Goal: Ask a question: Seek information or help from site administrators or community

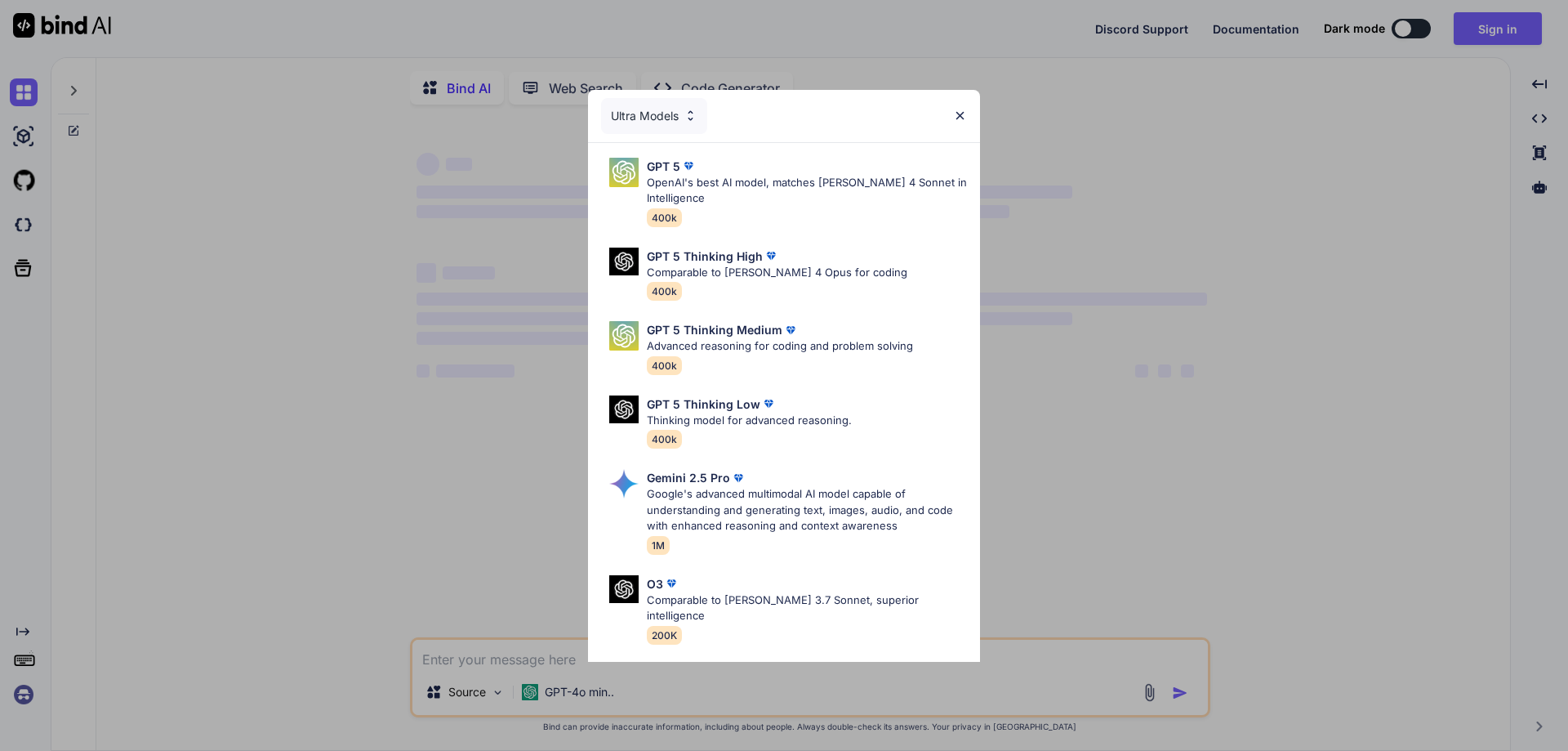
type textarea "x"
click at [958, 116] on img at bounding box center [960, 115] width 14 height 14
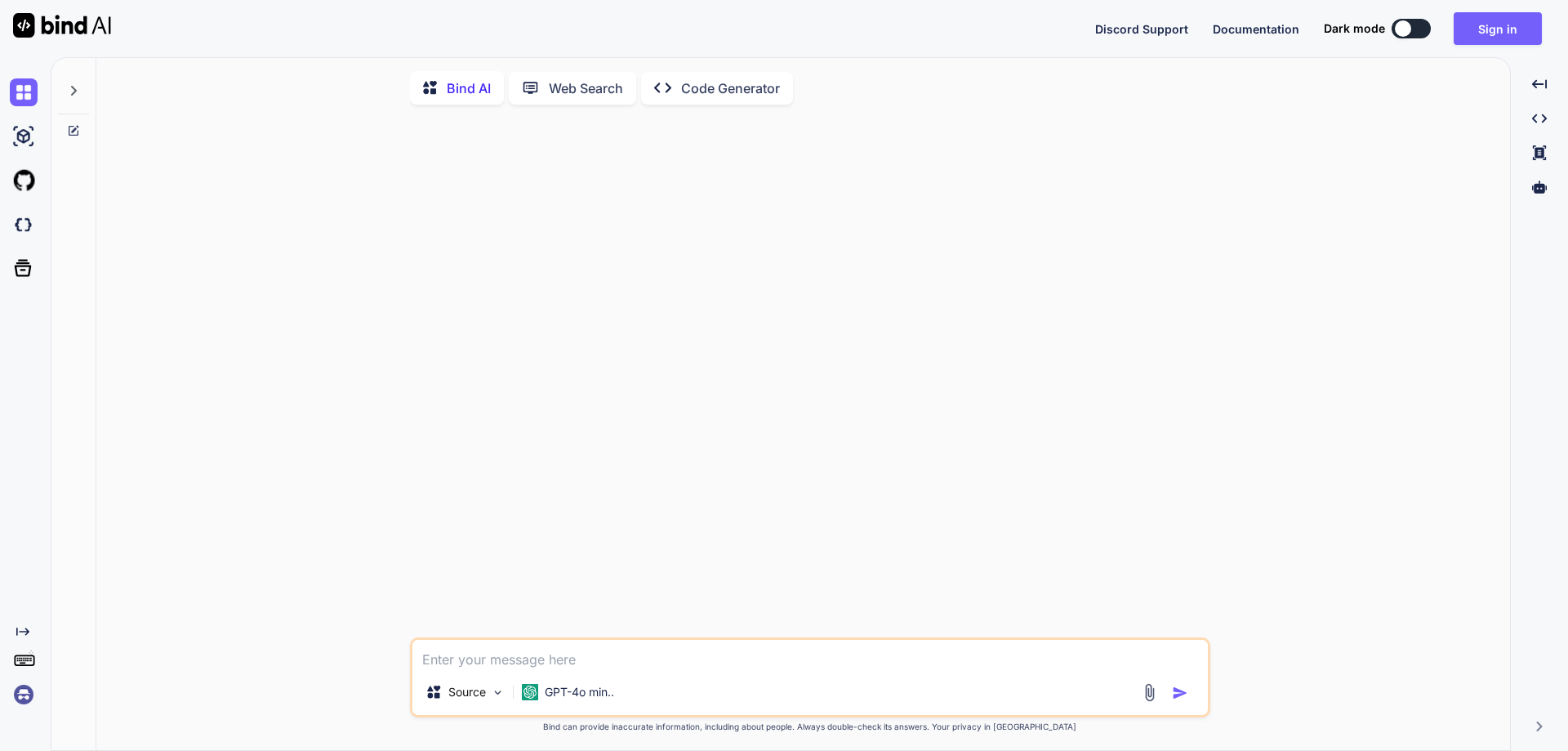
click at [666, 650] on textarea at bounding box center [810, 654] width 795 height 29
type textarea "c"
type textarea "x"
type textarea "cr"
type textarea "x"
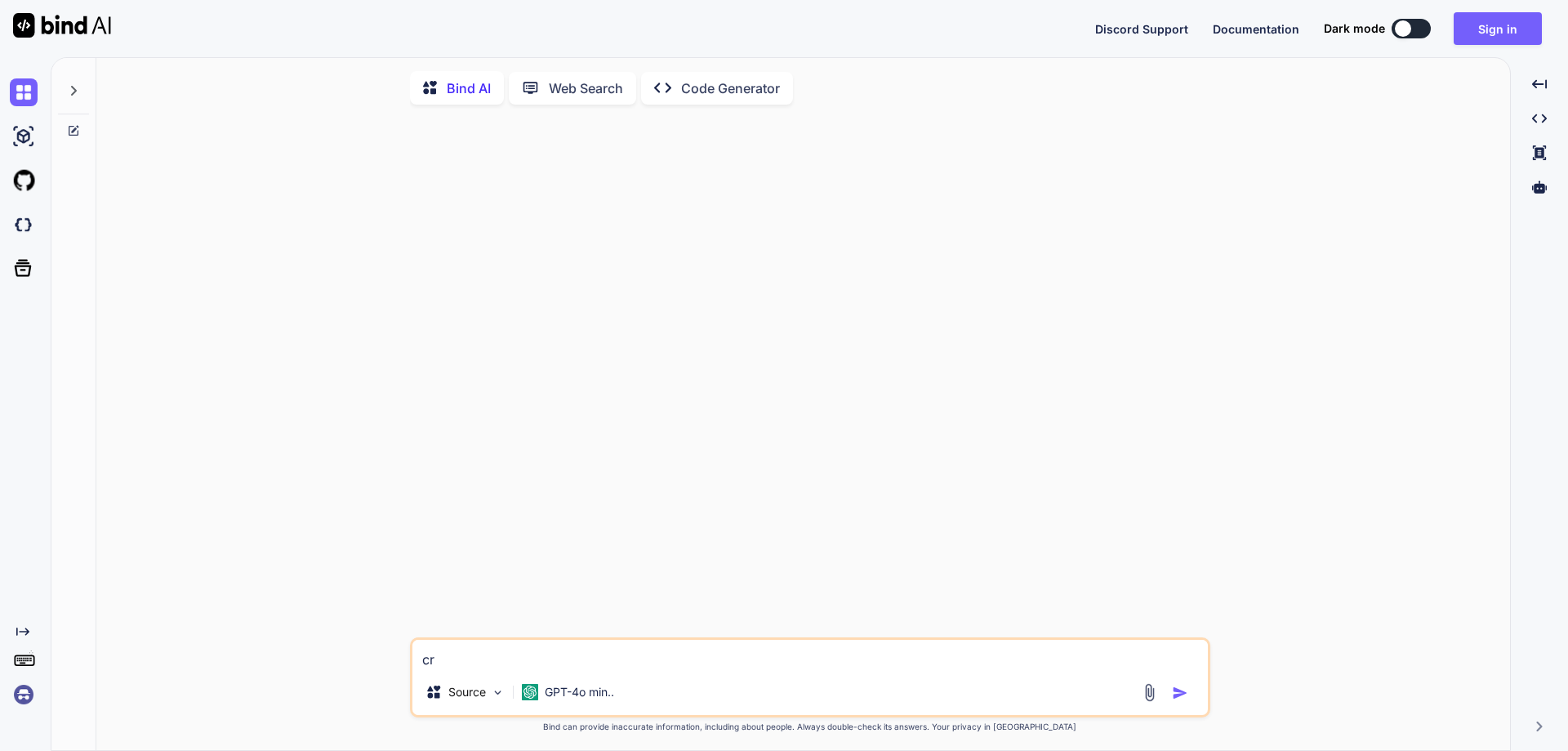
type textarea "cre"
type textarea "x"
type textarea "crea"
type textarea "x"
type textarea "creat"
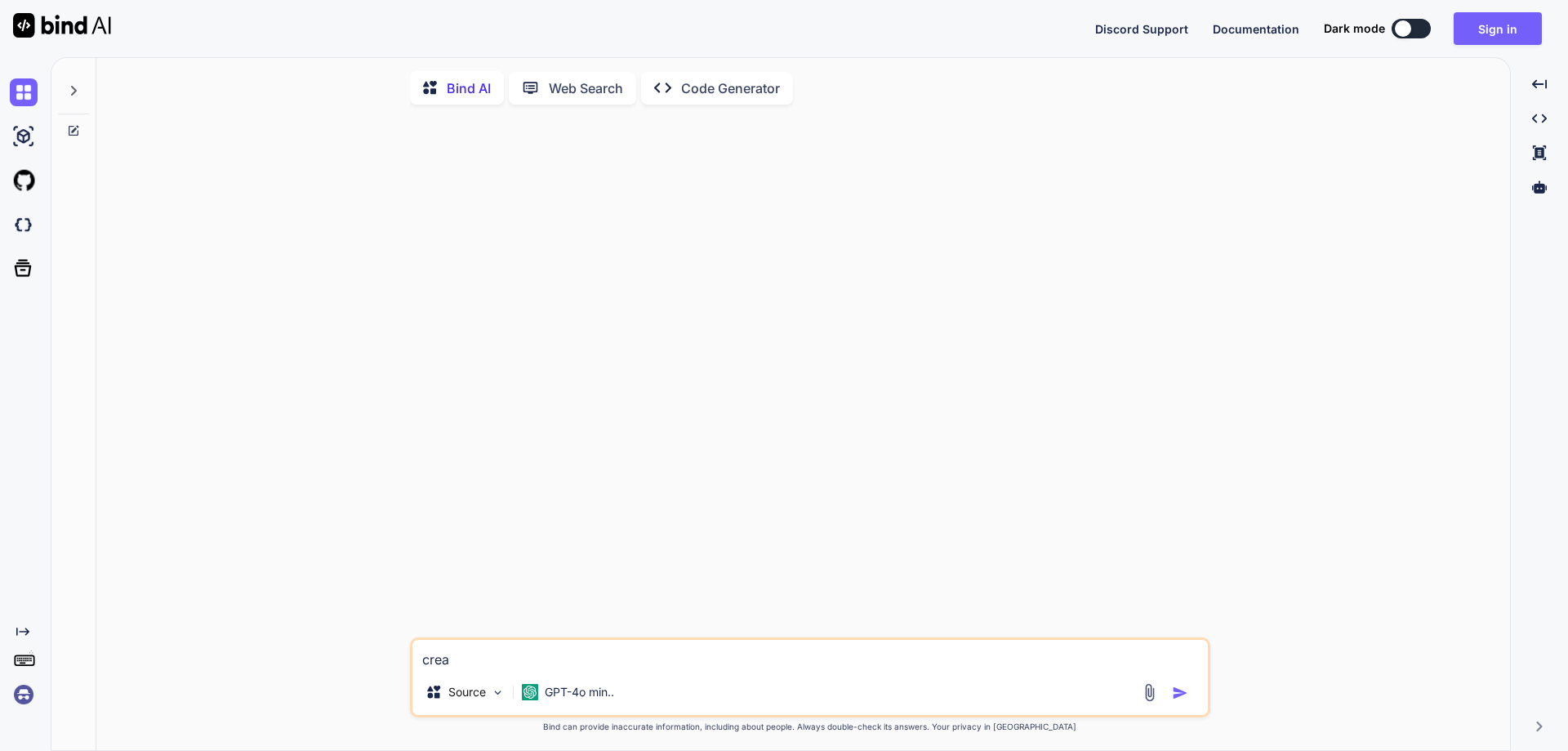
type textarea "x"
type textarea "create"
type textarea "x"
type textarea "create"
type textarea "x"
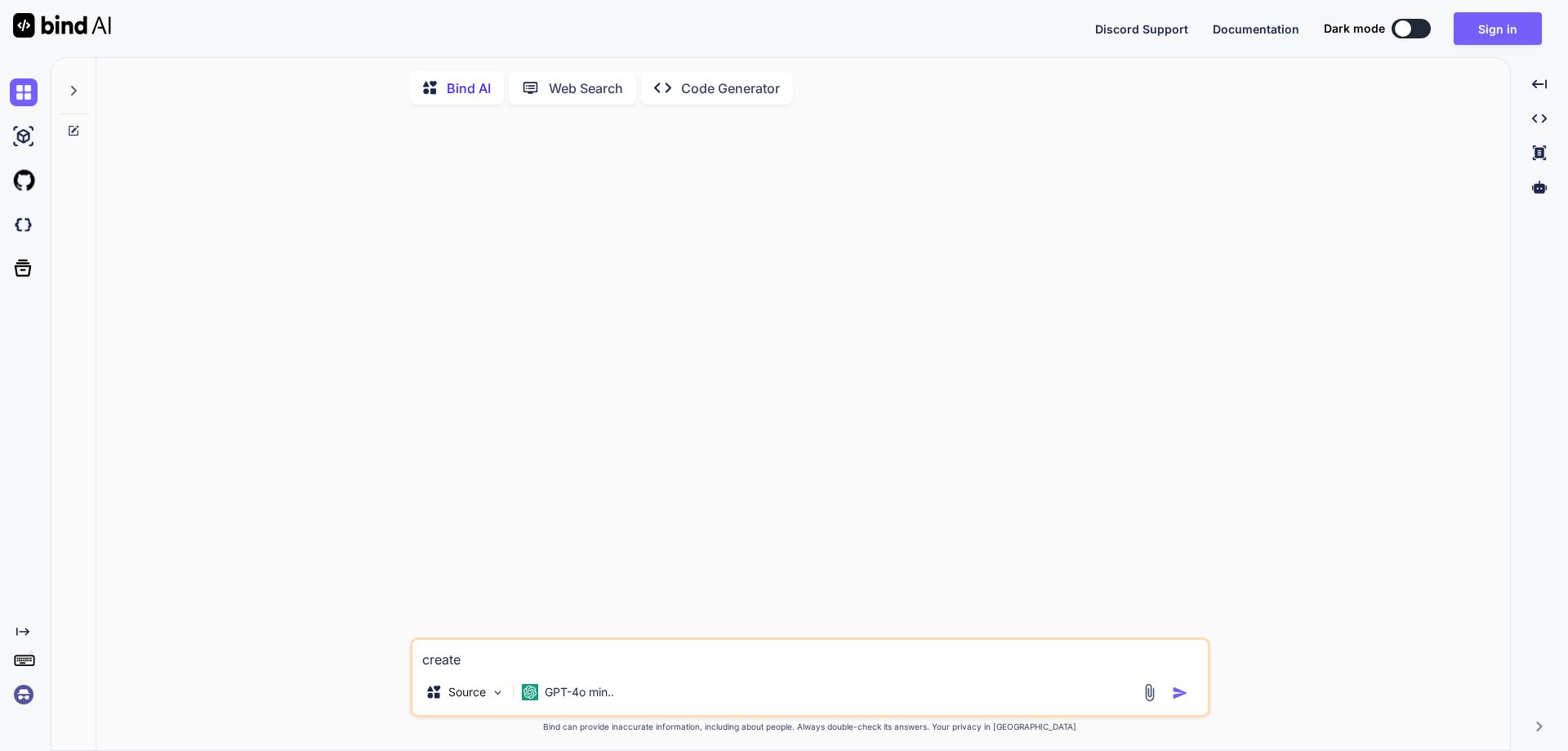
type textarea "create a"
type textarea "x"
type textarea "create a"
type textarea "x"
type textarea "create a r"
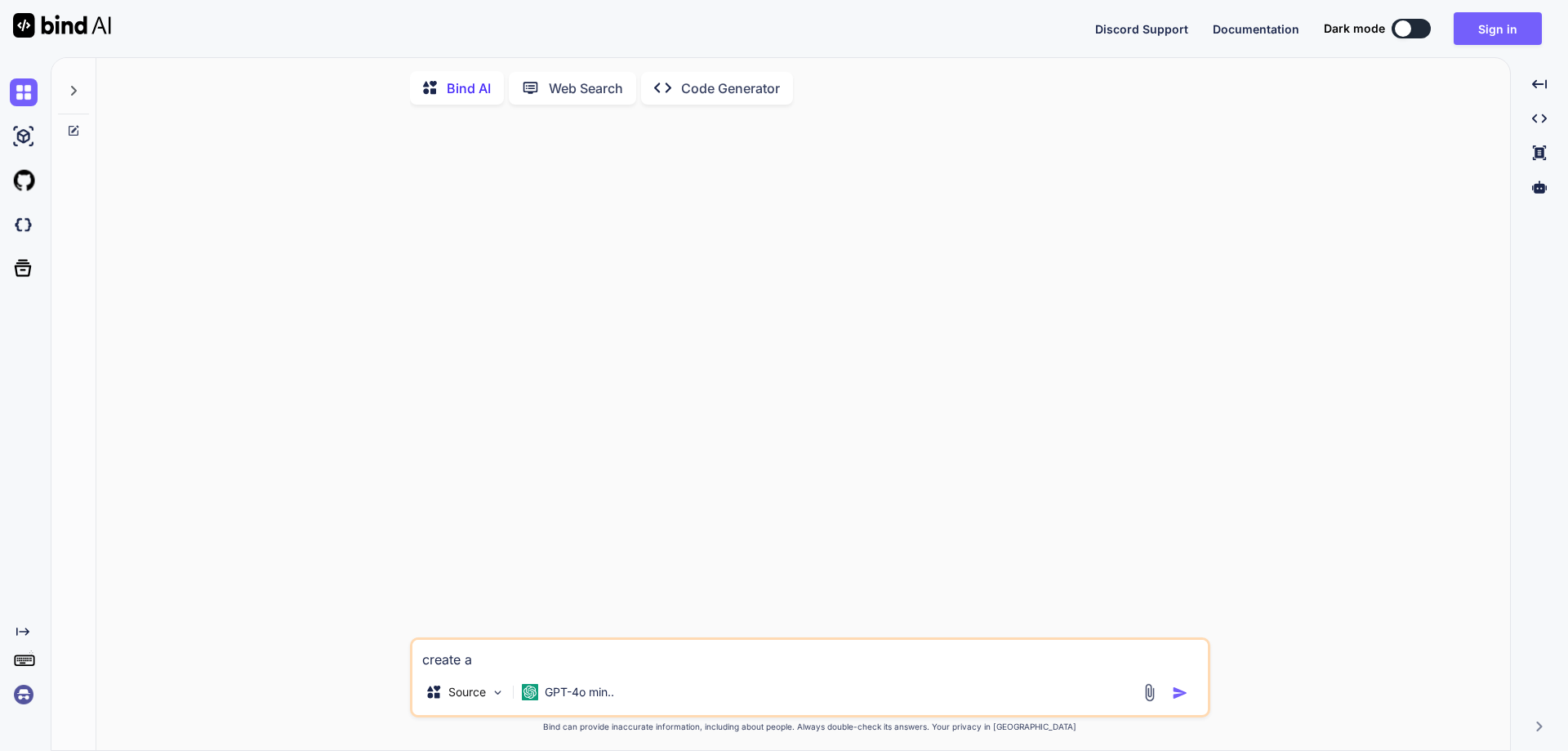
type textarea "x"
type textarea "create a re"
type textarea "x"
type textarea "create a res"
type textarea "x"
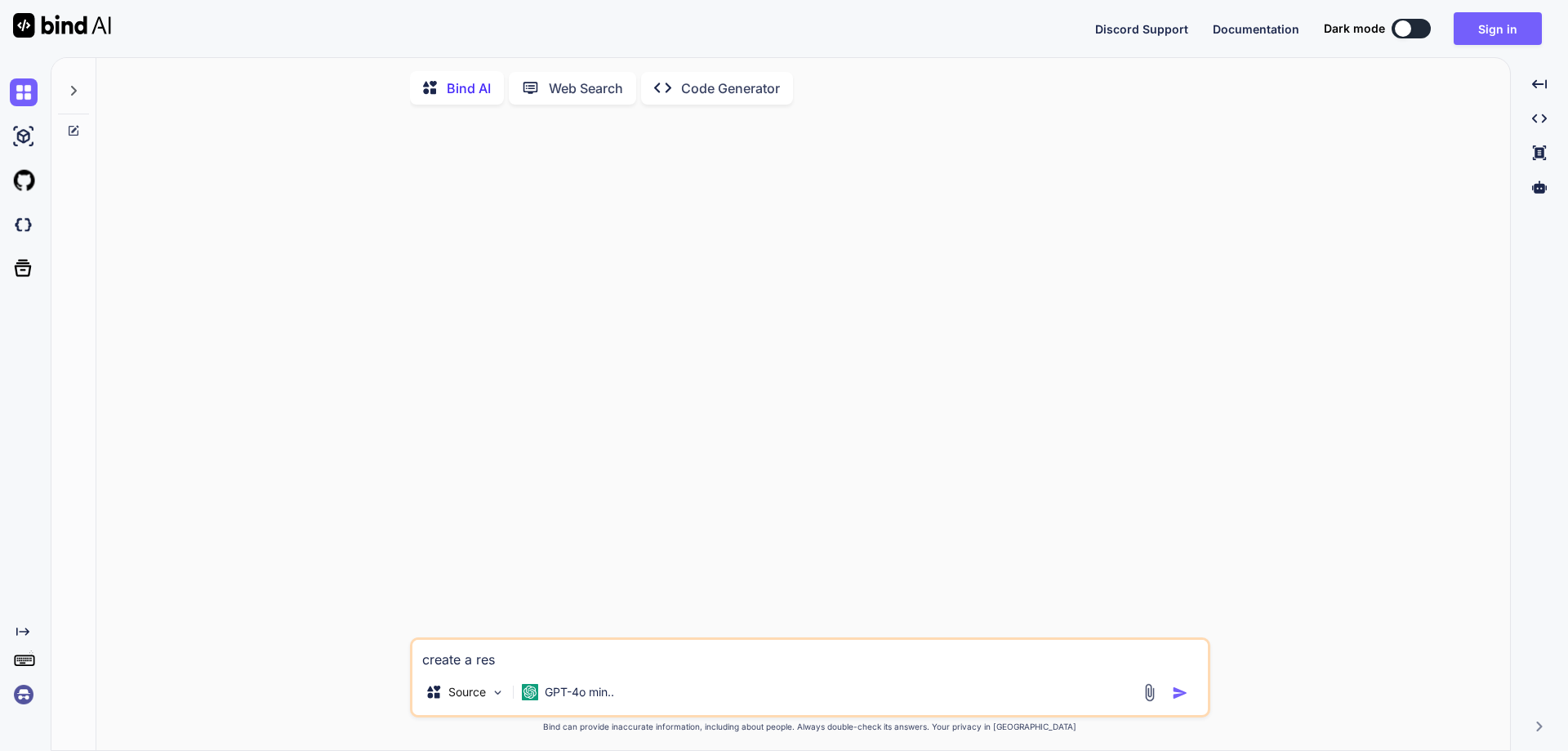
type textarea "create a reso"
type textarea "x"
type textarea "create a reson"
type textarea "x"
type textarea "create a reson"
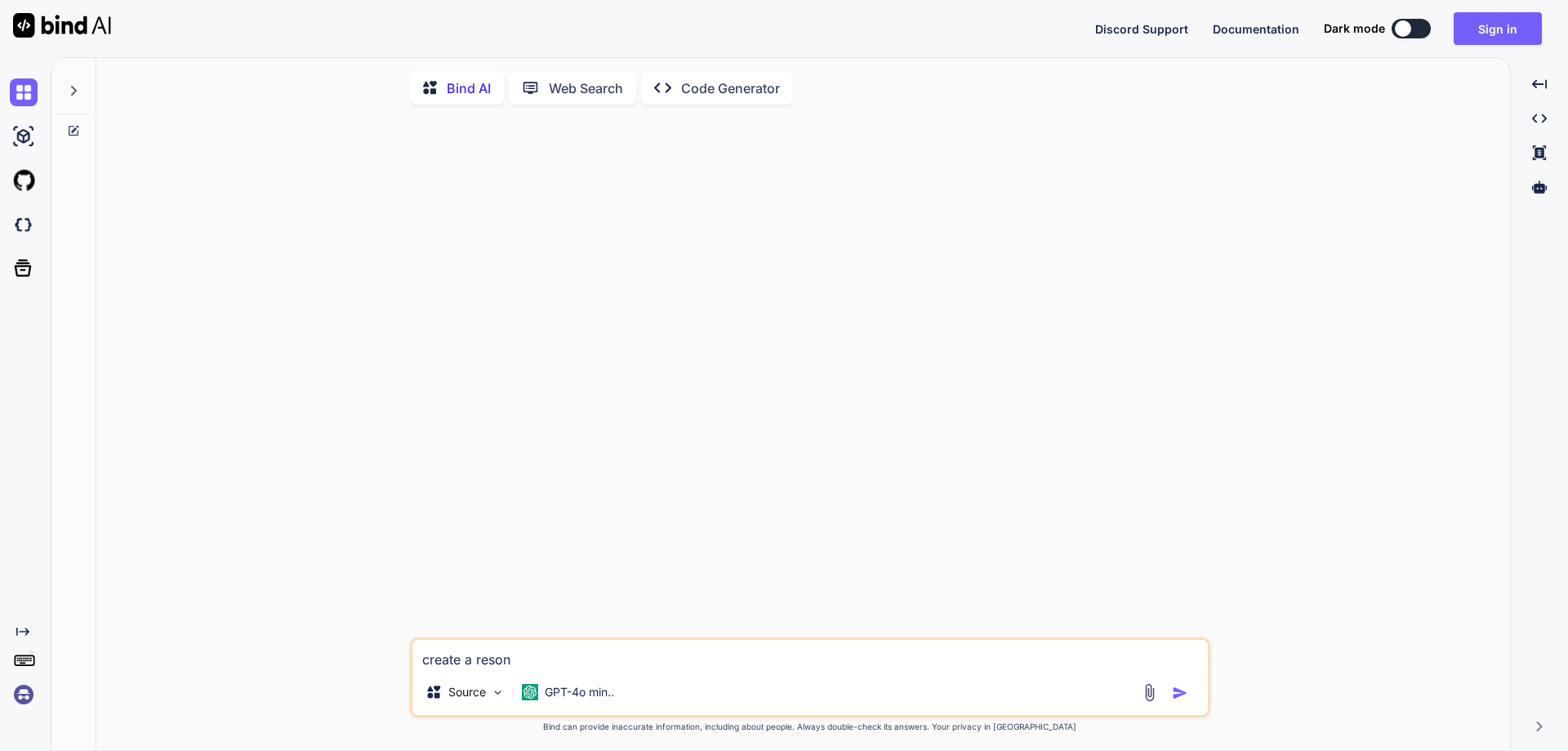
type textarea "x"
type textarea "create a reson"
type textarea "x"
type textarea "create a reso"
type textarea "x"
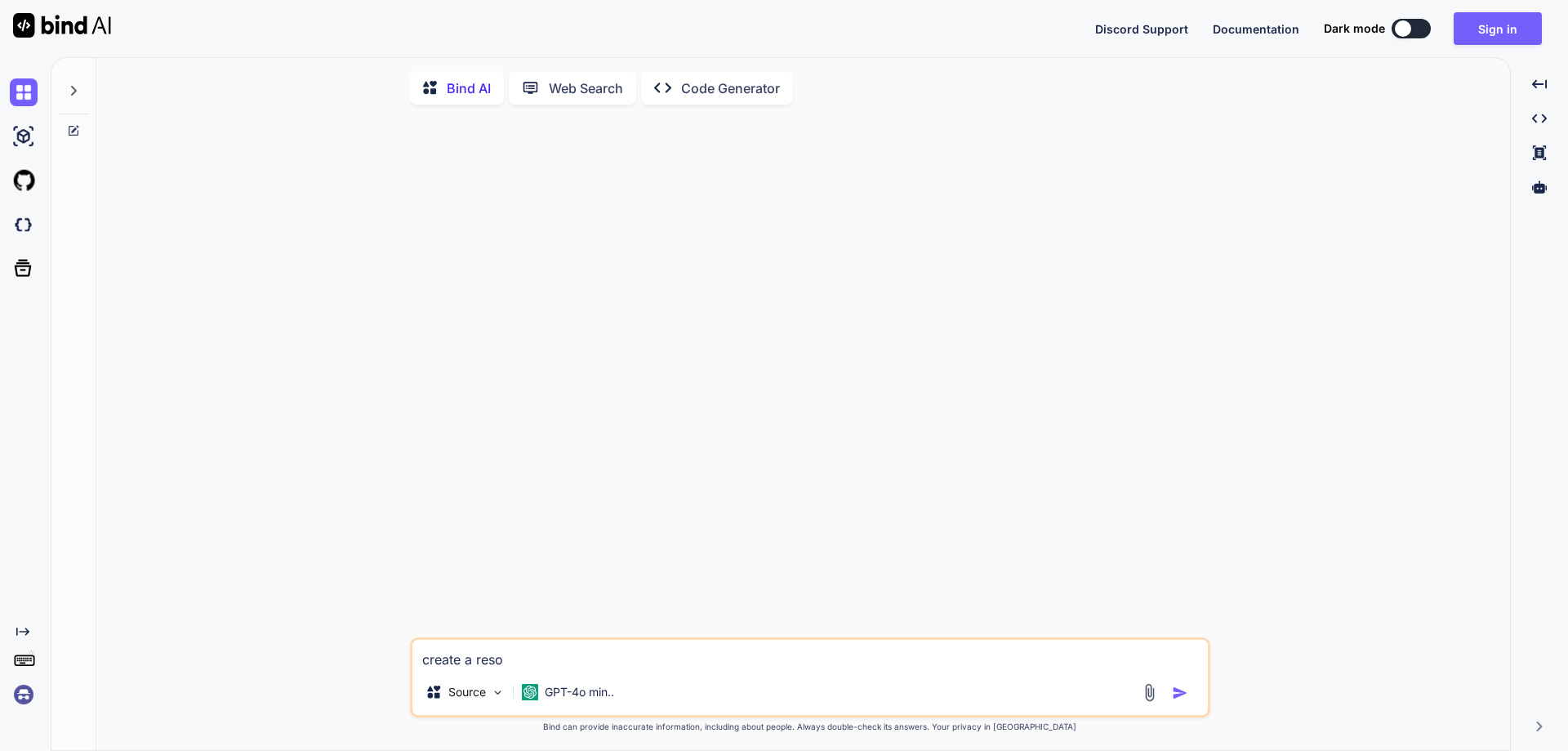
type textarea "create a res"
type textarea "x"
type textarea "create a re"
type textarea "x"
type textarea "create a rea"
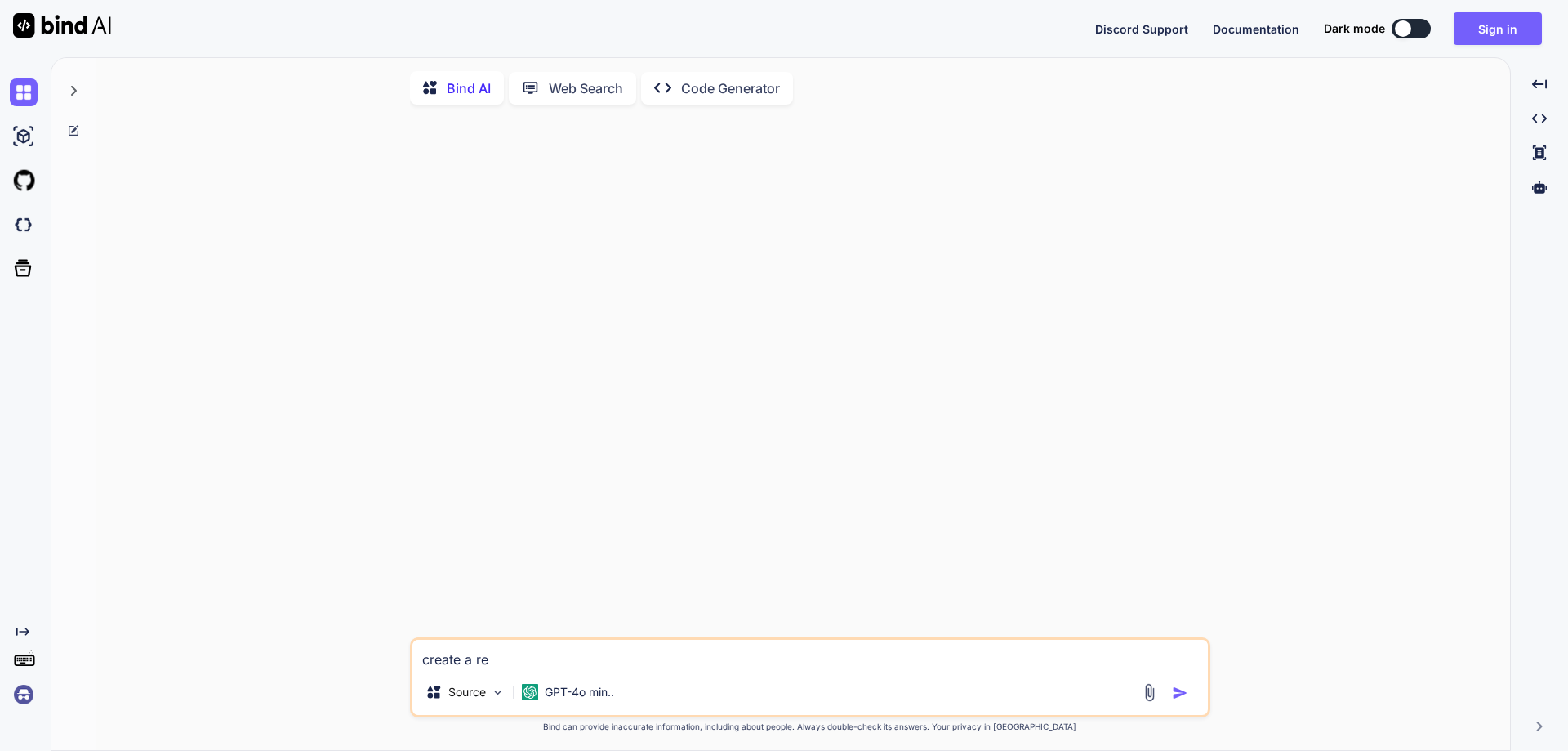
type textarea "x"
type textarea "create a reas"
type textarea "x"
type textarea "create a reaso"
type textarea "x"
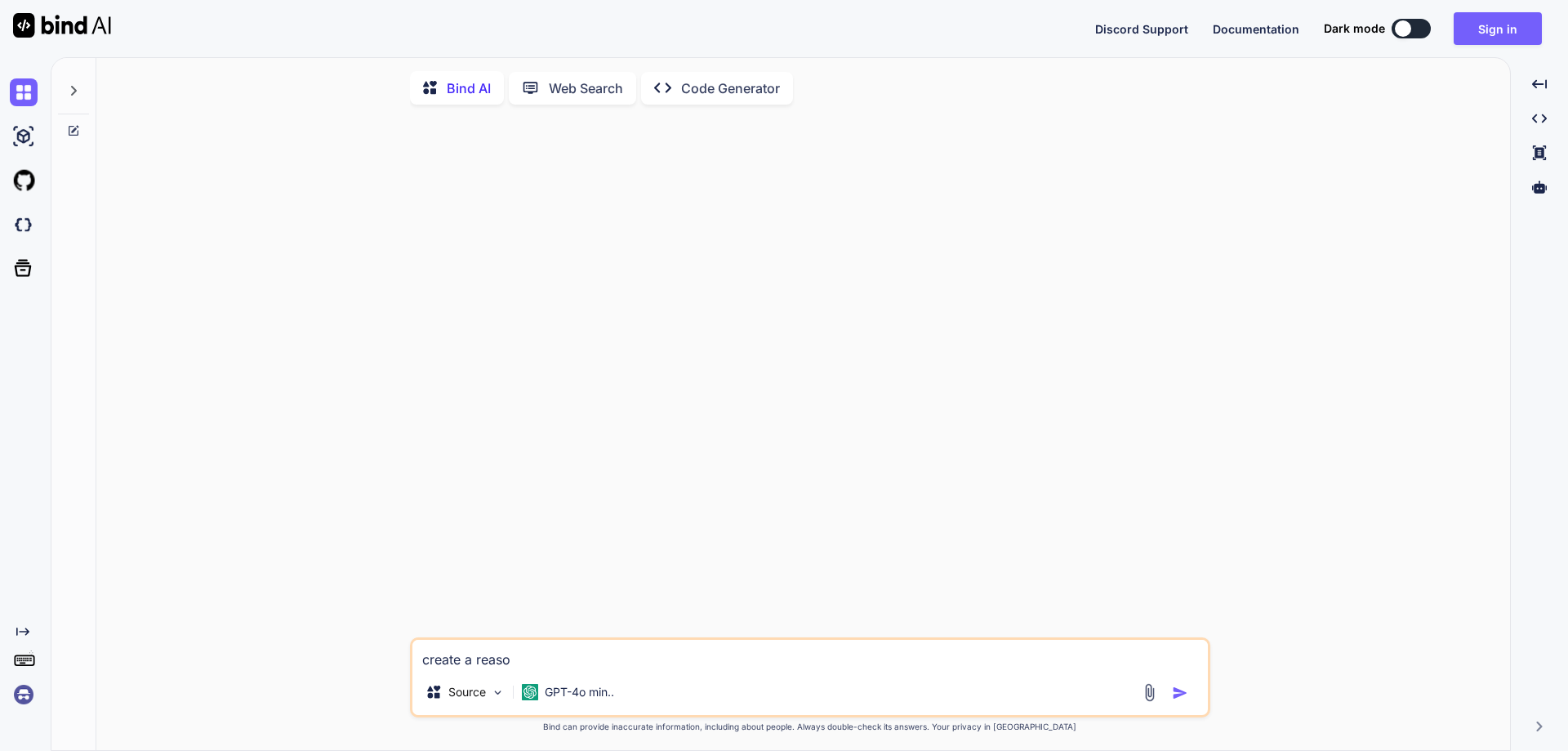
type textarea "create a reason"
type textarea "x"
type textarea "create a reason"
type textarea "x"
type textarea "create a reason f"
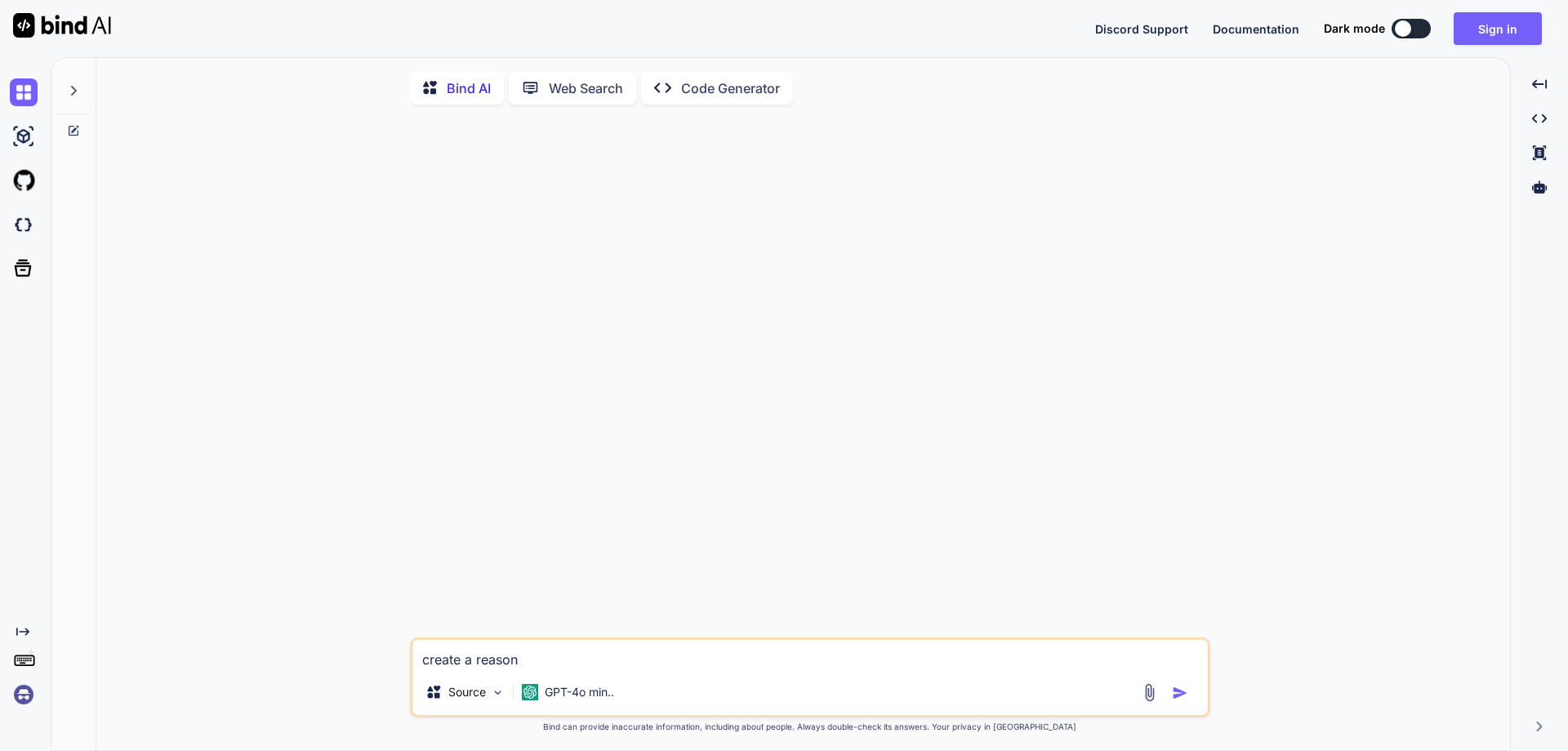
type textarea "x"
type textarea "create a reason fo"
type textarea "x"
type textarea "create a reason for"
type textarea "x"
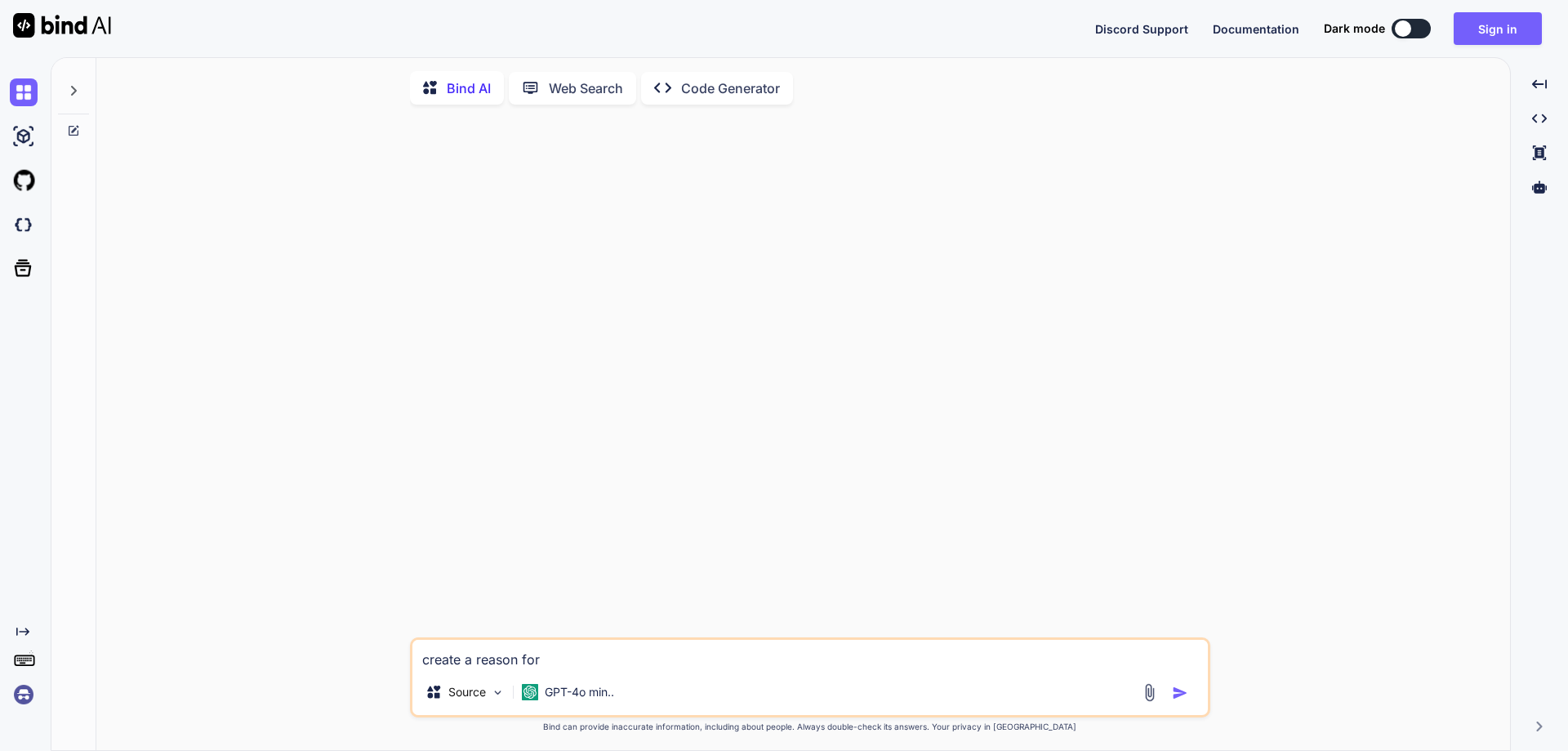
type textarea "create a reason for"
type textarea "x"
type textarea "create a reason for l"
type textarea "x"
type textarea "create a reason for le"
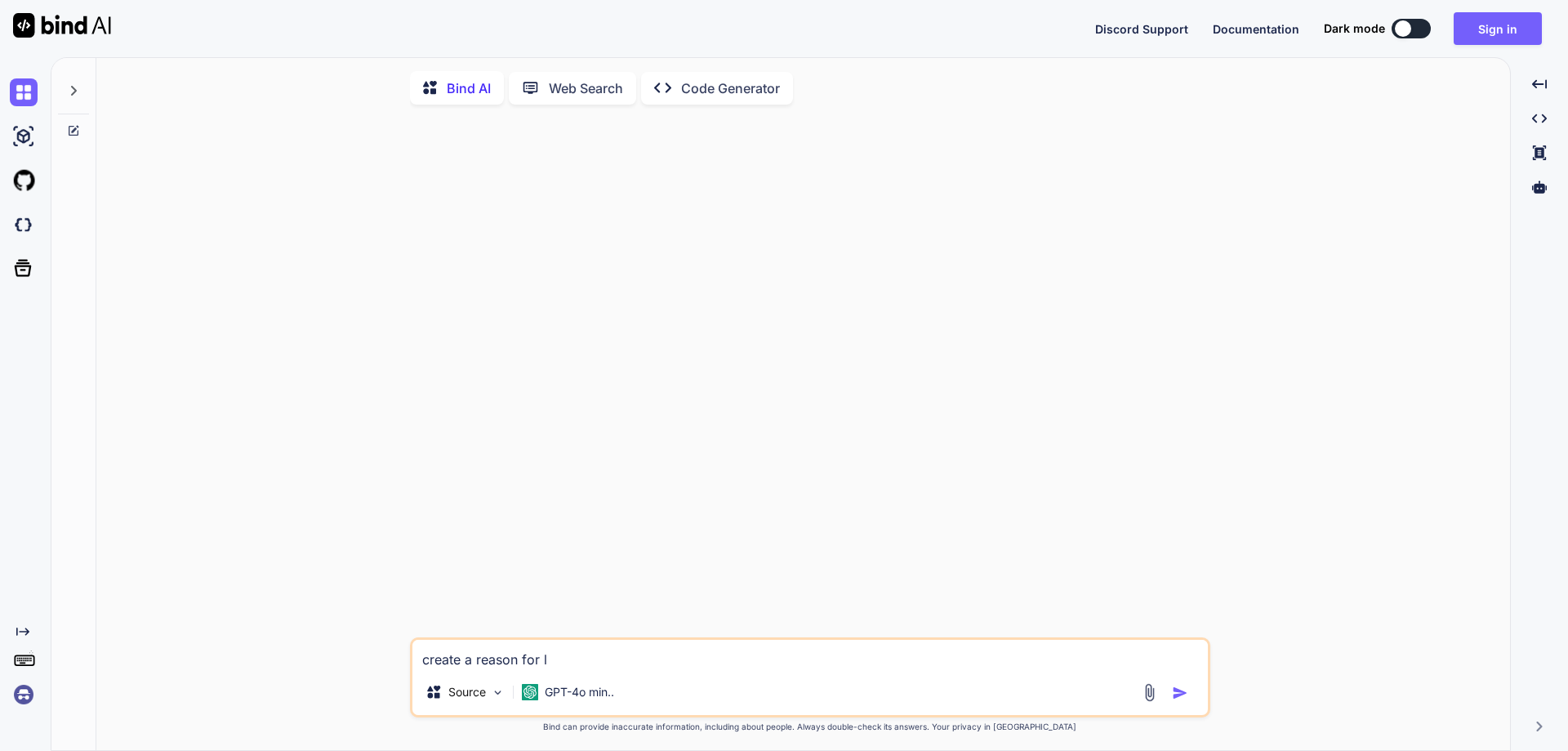
type textarea "x"
type textarea "create a reason for lea"
type textarea "x"
type textarea "create a reason for leav"
type textarea "x"
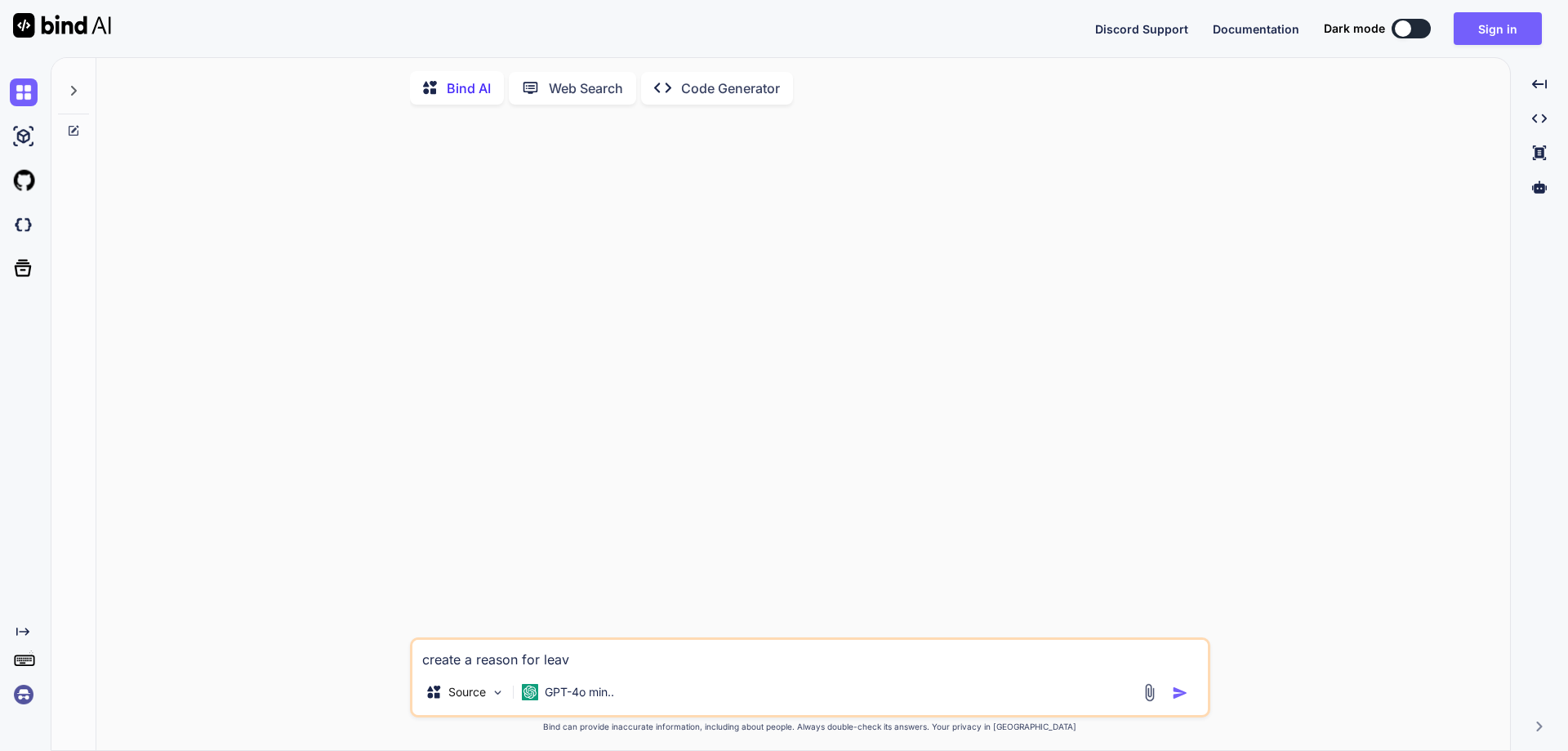
type textarea "create a reason for leave"
type textarea "x"
type textarea "create a reason for leave"
click at [1181, 698] on img "button" at bounding box center [1180, 692] width 16 height 16
type textarea "x"
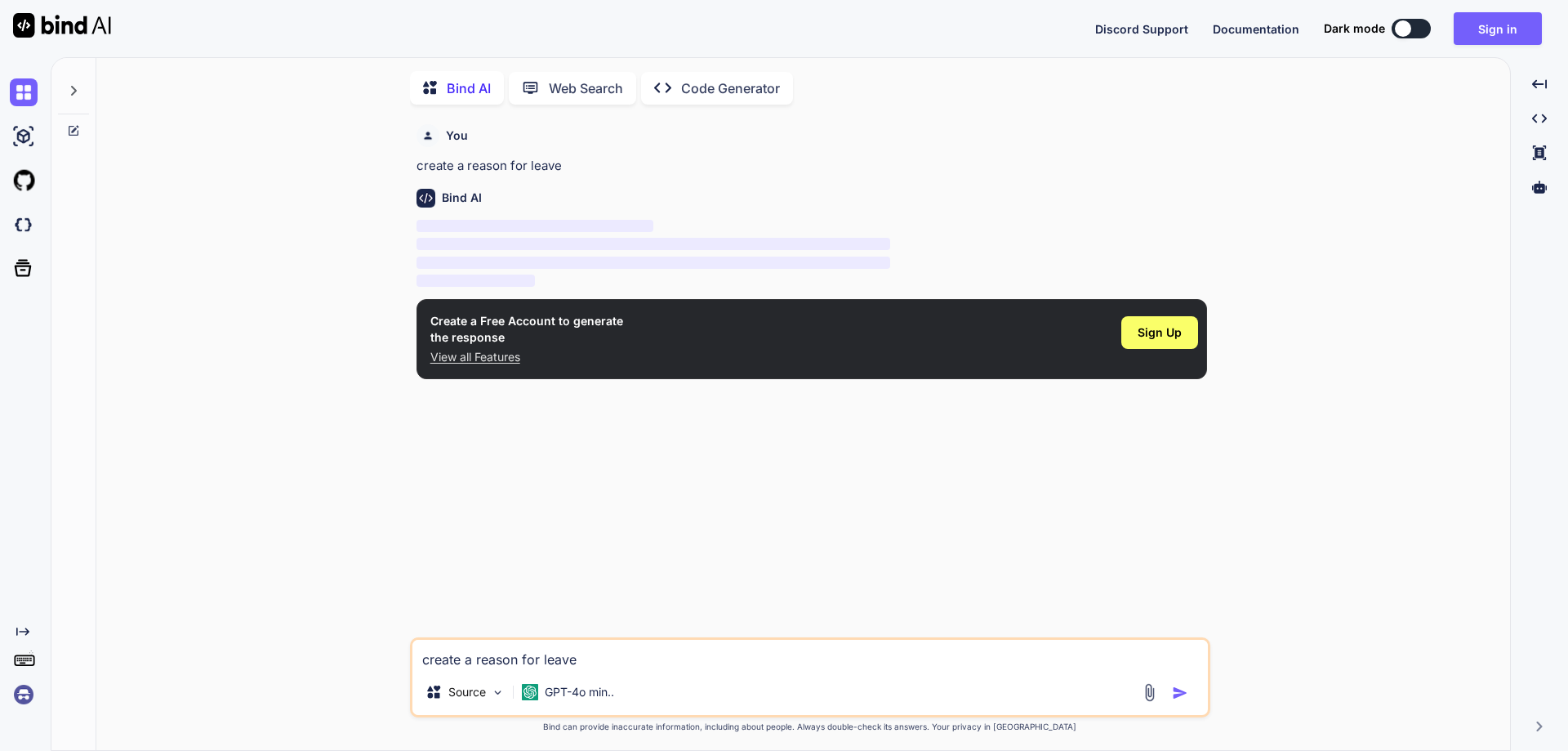
scroll to position [7, 0]
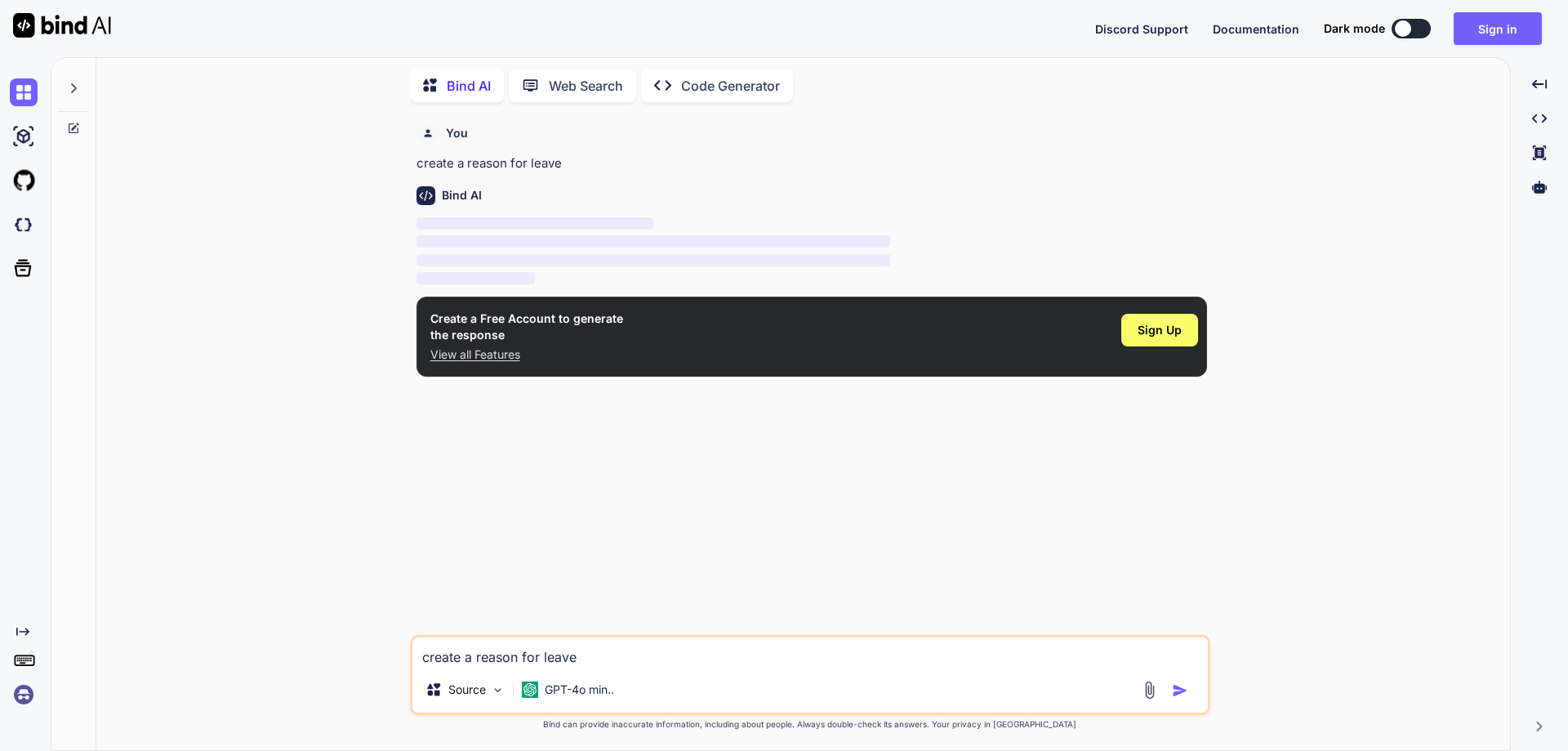
click at [529, 163] on p "create a reason for leave" at bounding box center [811, 164] width 791 height 19
click at [581, 76] on p "Web Search" at bounding box center [585, 85] width 74 height 20
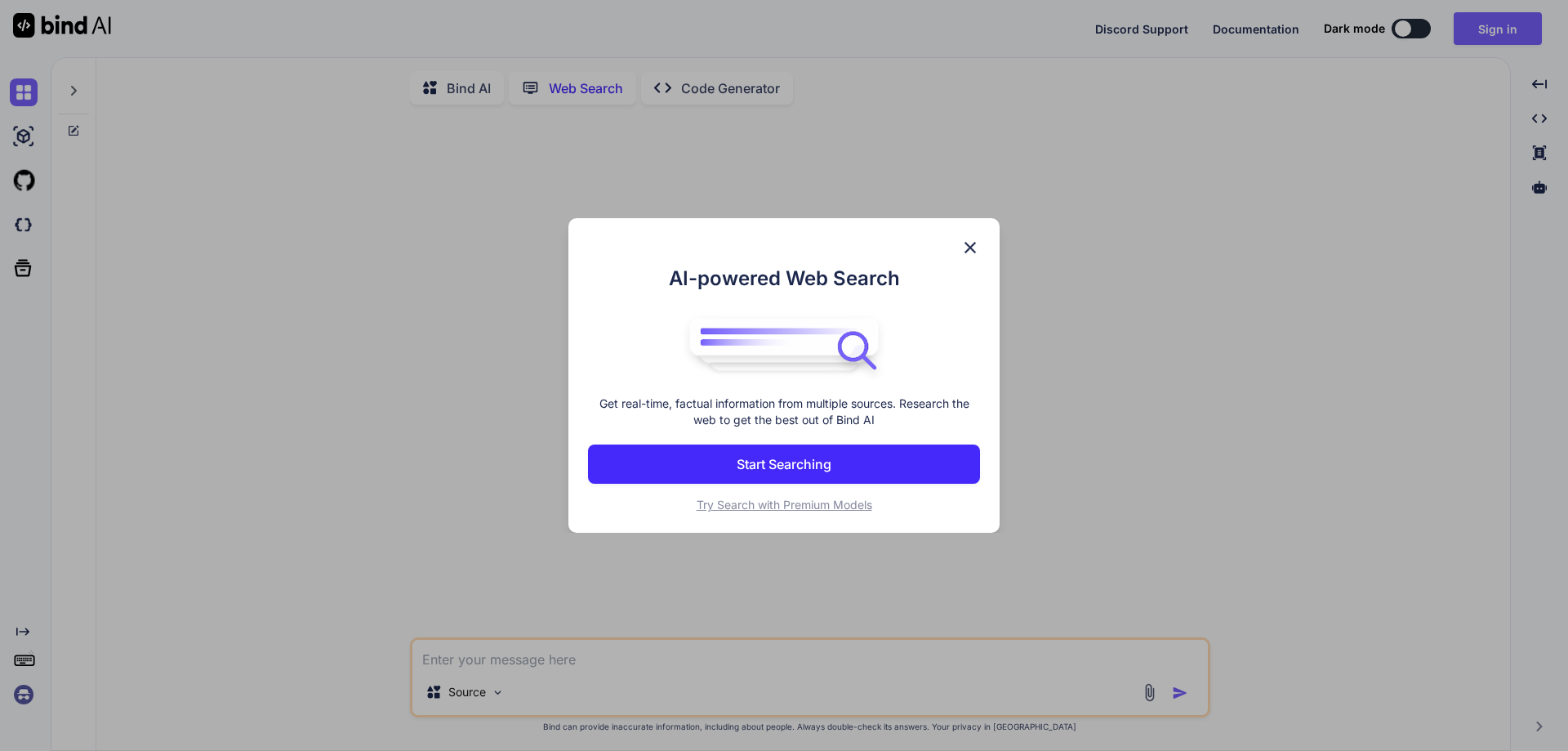
scroll to position [7, 0]
click at [966, 247] on img at bounding box center [970, 247] width 20 height 20
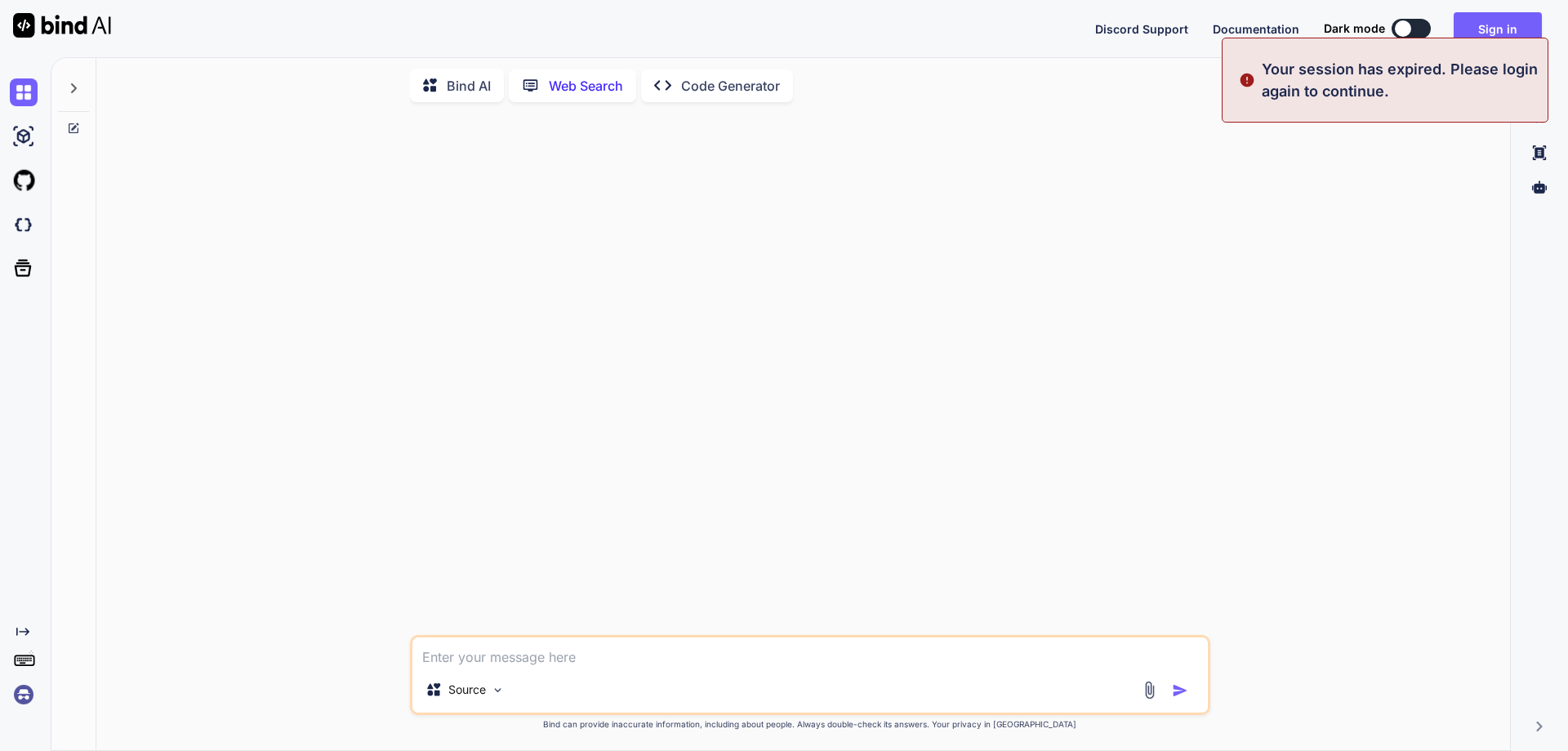
click at [547, 663] on textarea at bounding box center [810, 652] width 795 height 29
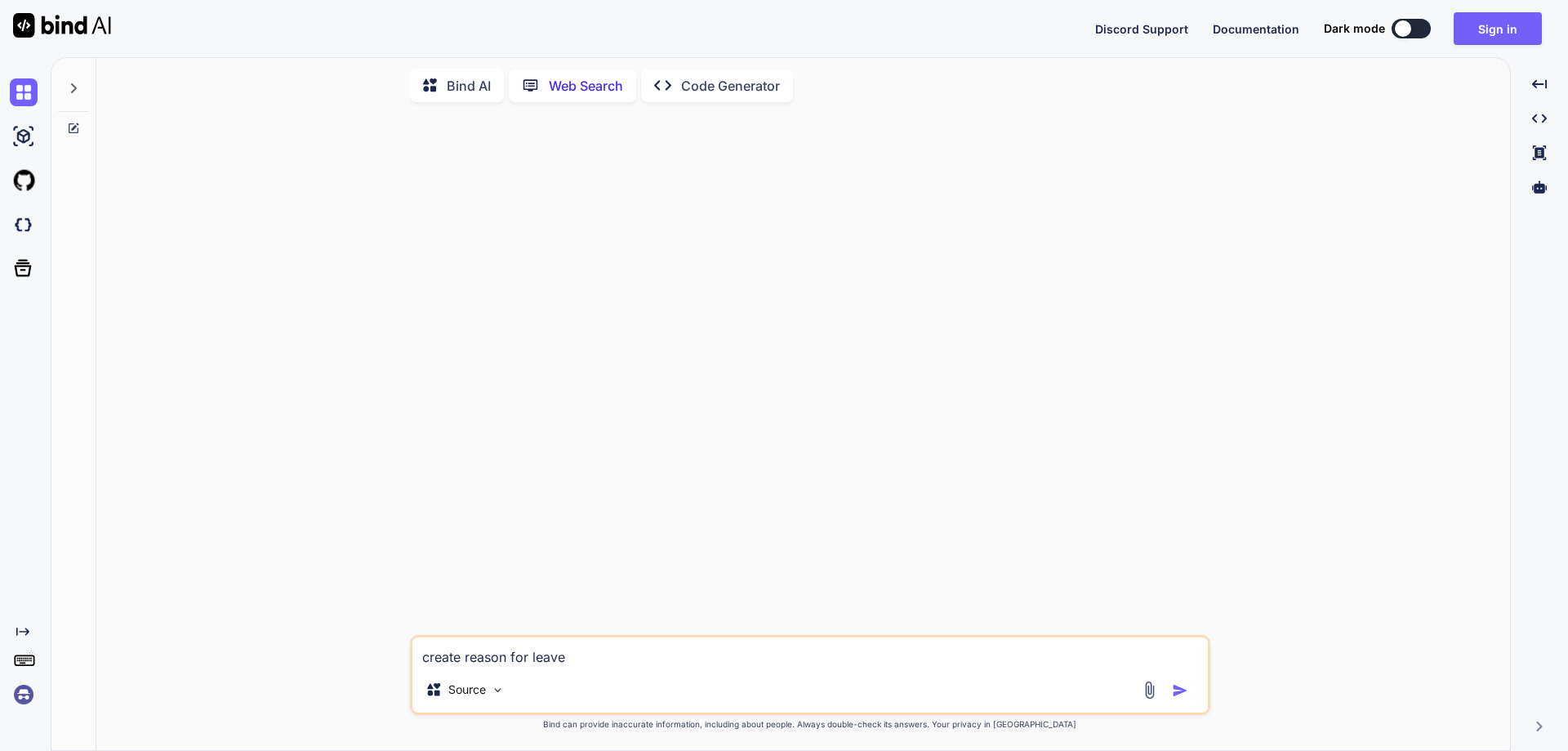
type textarea "create reason for leave"
click at [1176, 690] on img "button" at bounding box center [1180, 690] width 16 height 16
